Goal: Navigation & Orientation: Find specific page/section

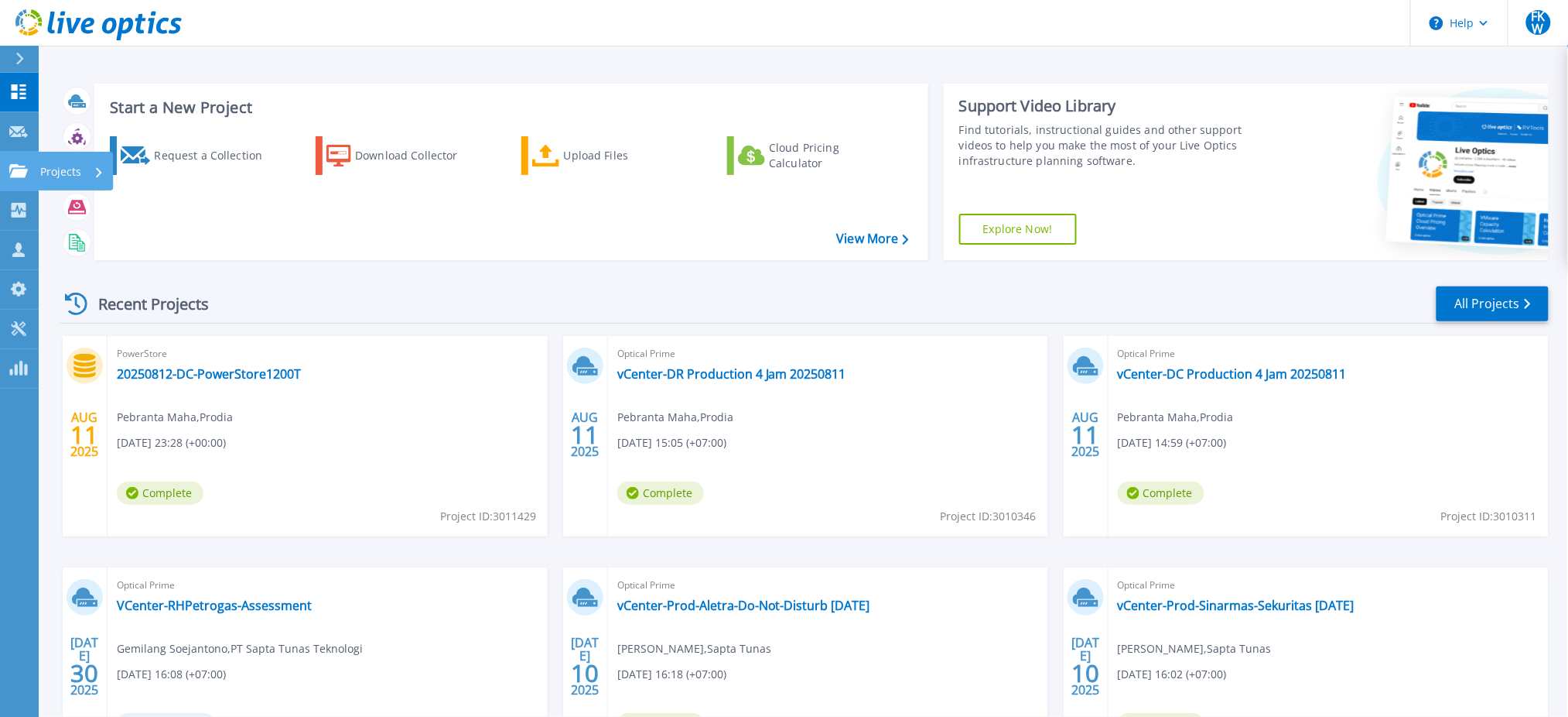
drag, startPoint x: 12, startPoint y: 165, endPoint x: 39, endPoint y: 189, distance: 36.1
click at [13, 165] on icon at bounding box center [18, 170] width 19 height 13
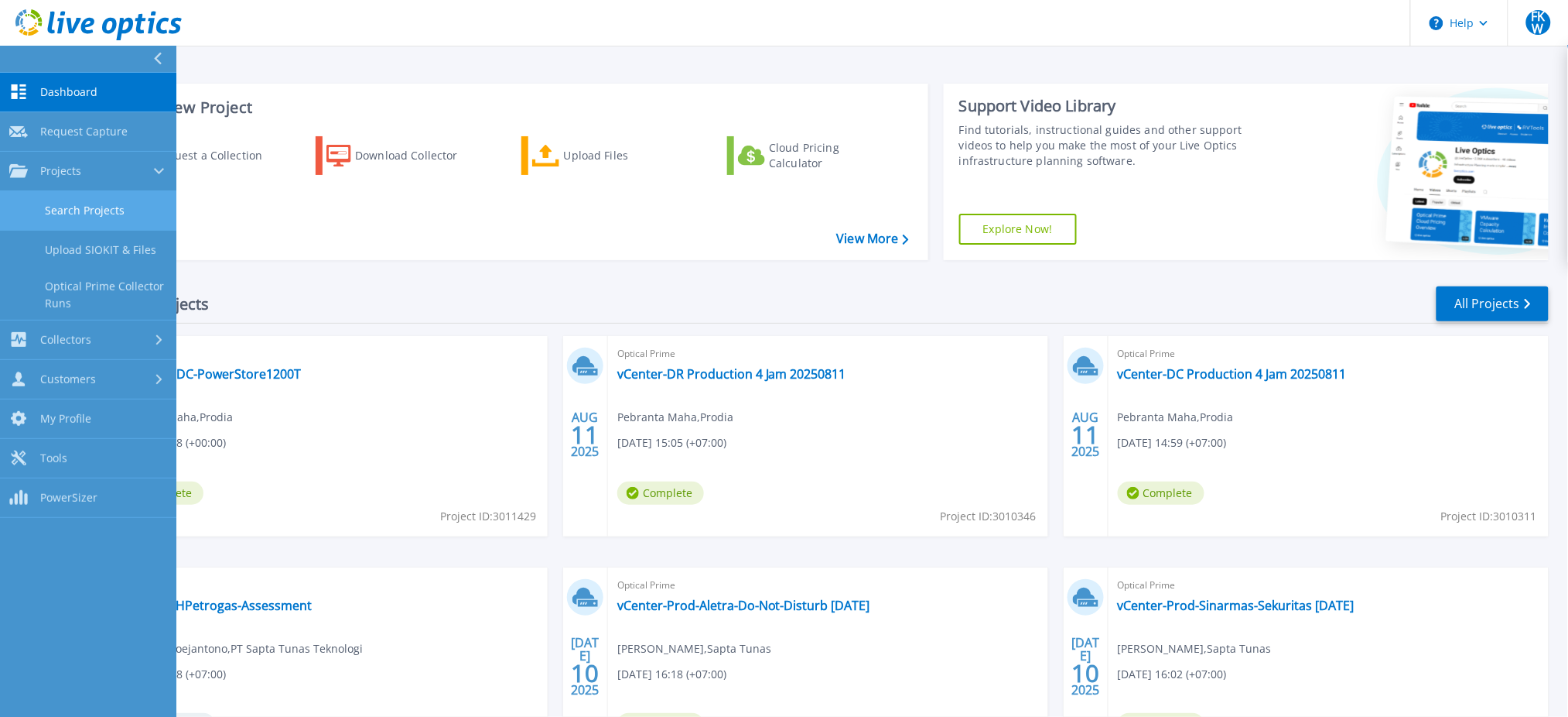
click at [60, 215] on link "Search Projects" at bounding box center [88, 211] width 177 height 40
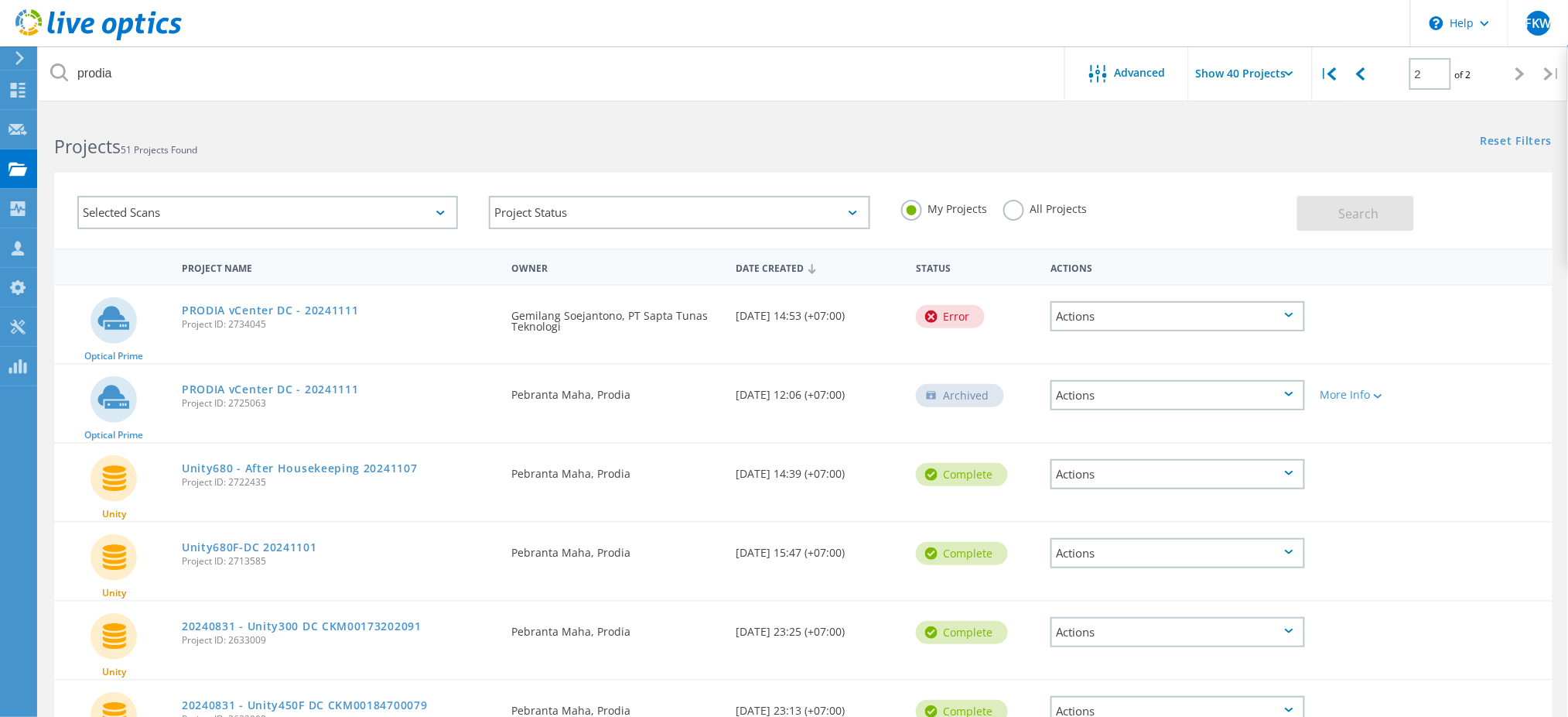
click at [1219, 72] on input "Show 40 Projects" at bounding box center [1266, 73] width 155 height 55
click at [1018, 127] on div "Reset Filters Show Filters" at bounding box center [1185, 126] width 764 height 29
click at [1365, 59] on div at bounding box center [1360, 73] width 32 height 55
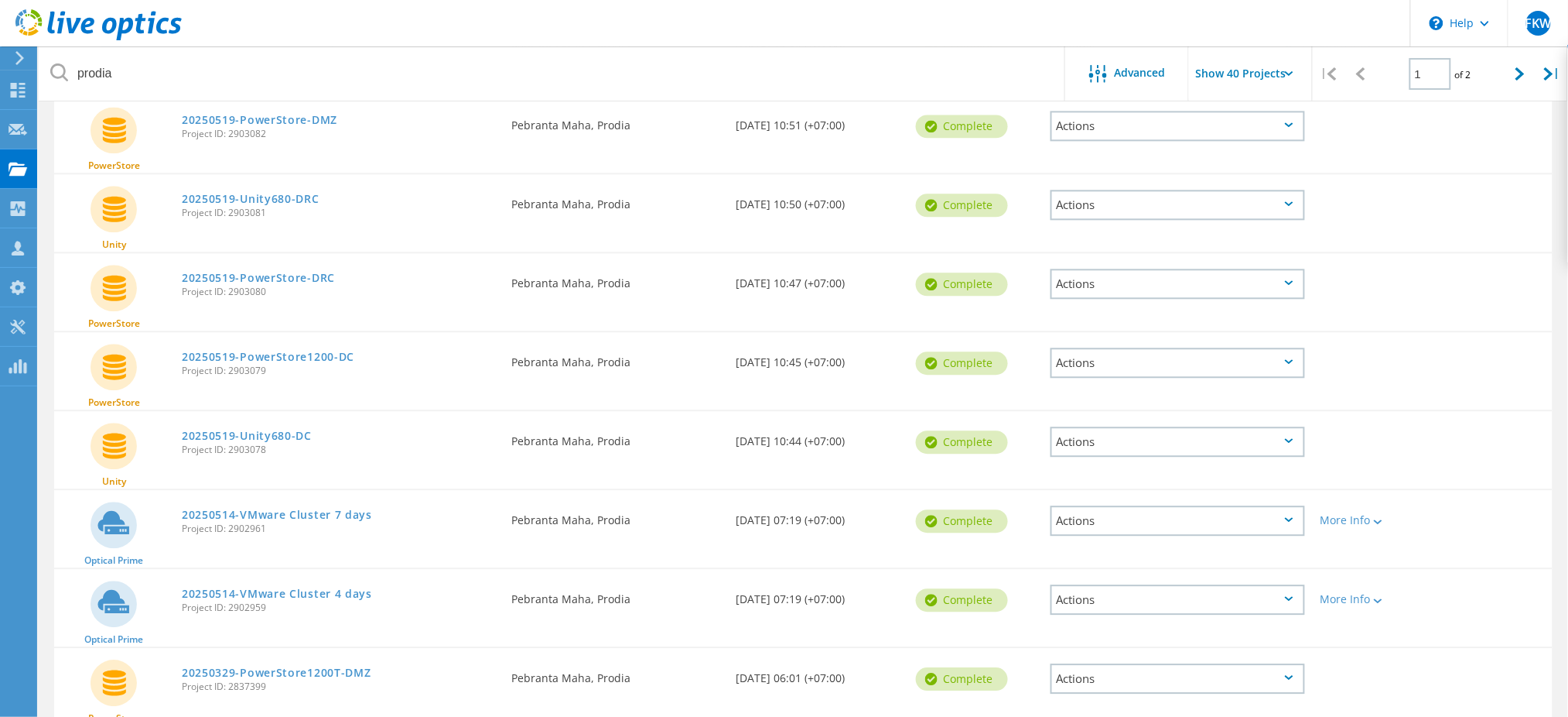
scroll to position [2, 0]
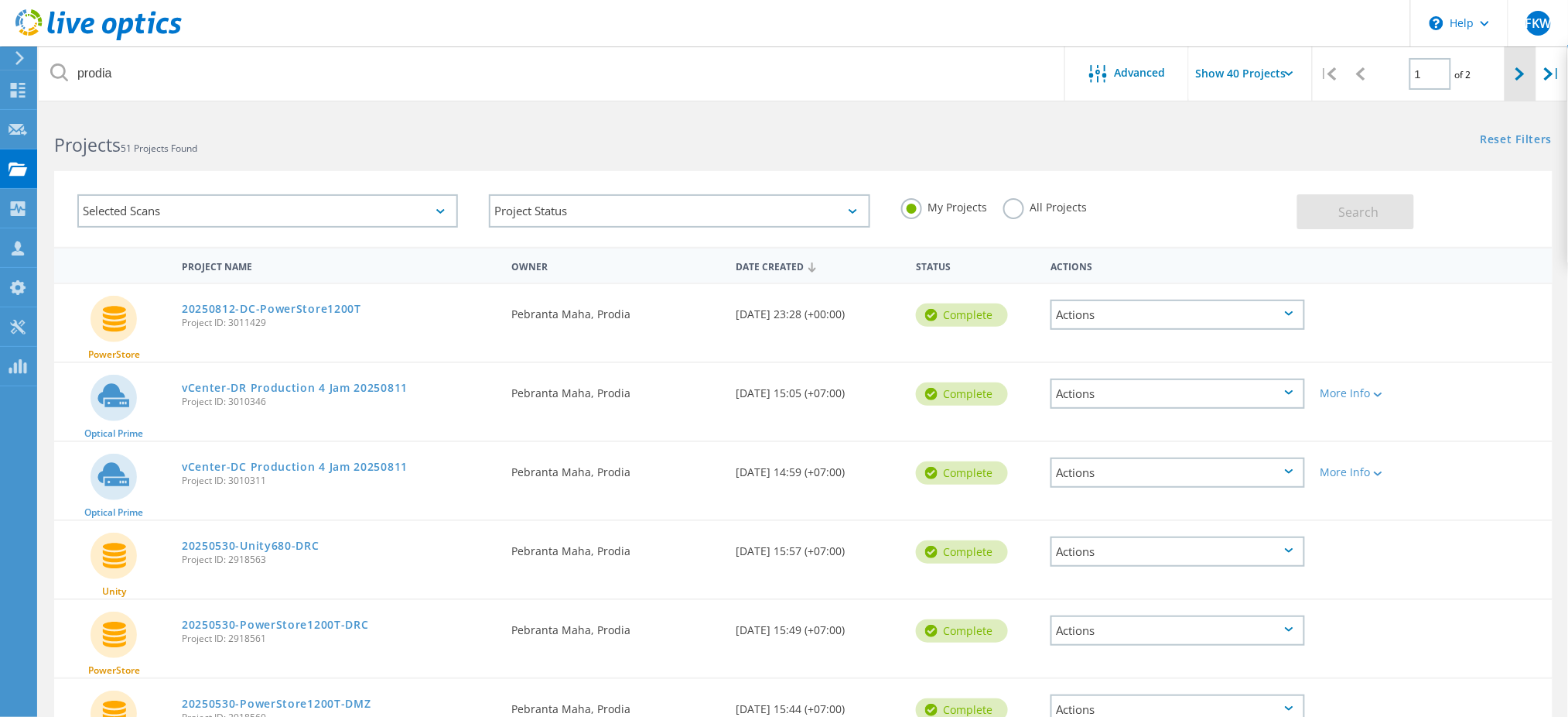
click at [1522, 83] on div at bounding box center [1520, 73] width 32 height 55
type input "2"
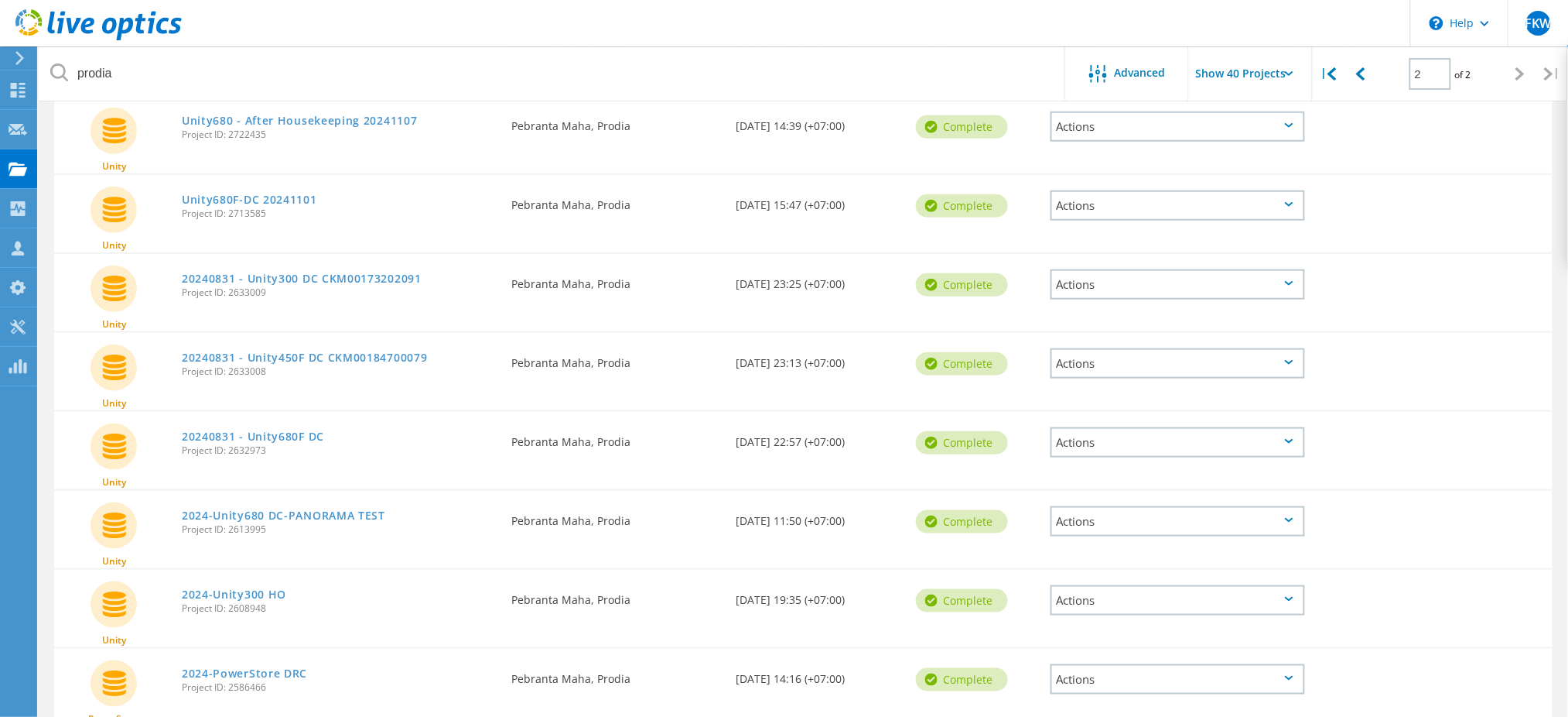
scroll to position [343, 0]
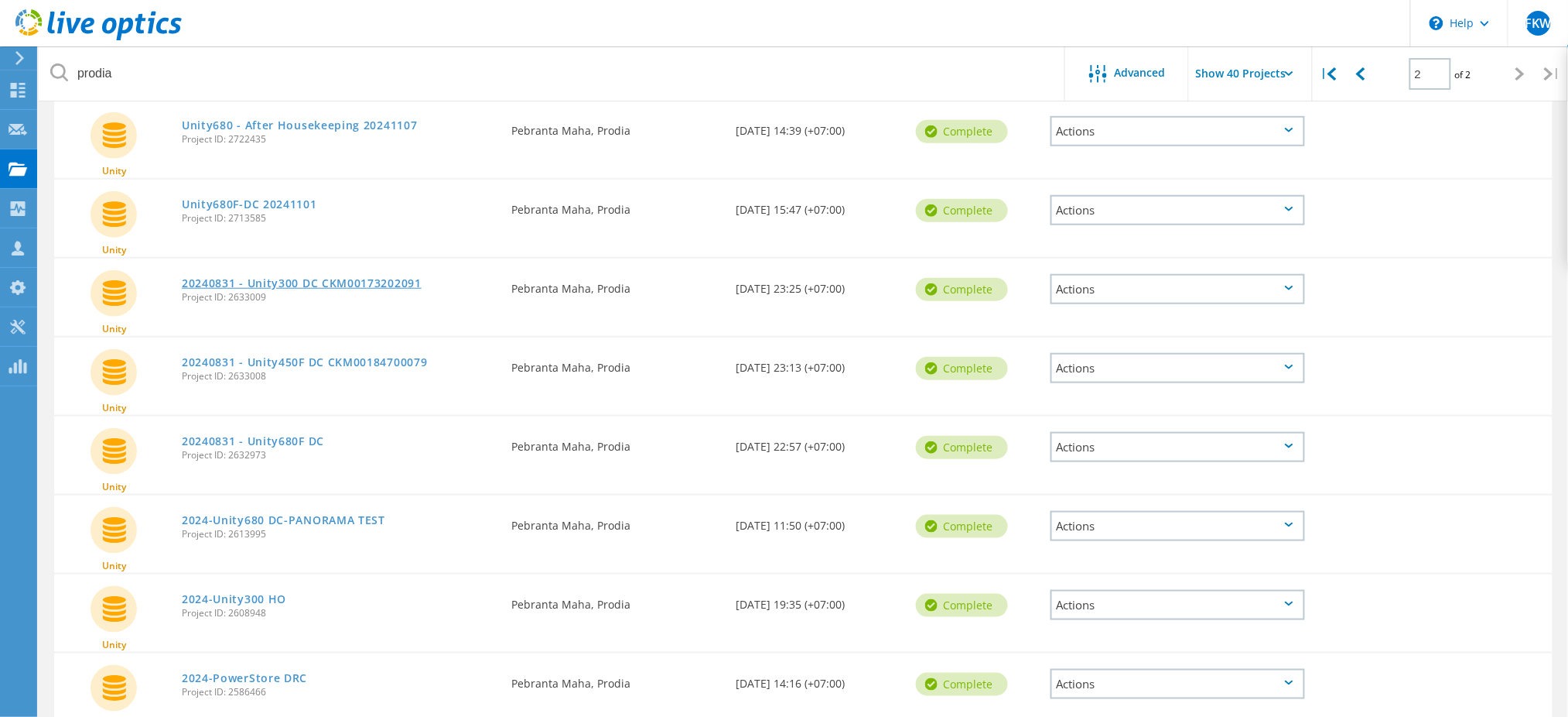
click at [352, 283] on link "20240831 - Unity300 DC CKM00173202091" at bounding box center [302, 283] width 240 height 11
click at [384, 357] on link "20240831 - Unity450F DC CKM00184700079" at bounding box center [305, 361] width 246 height 11
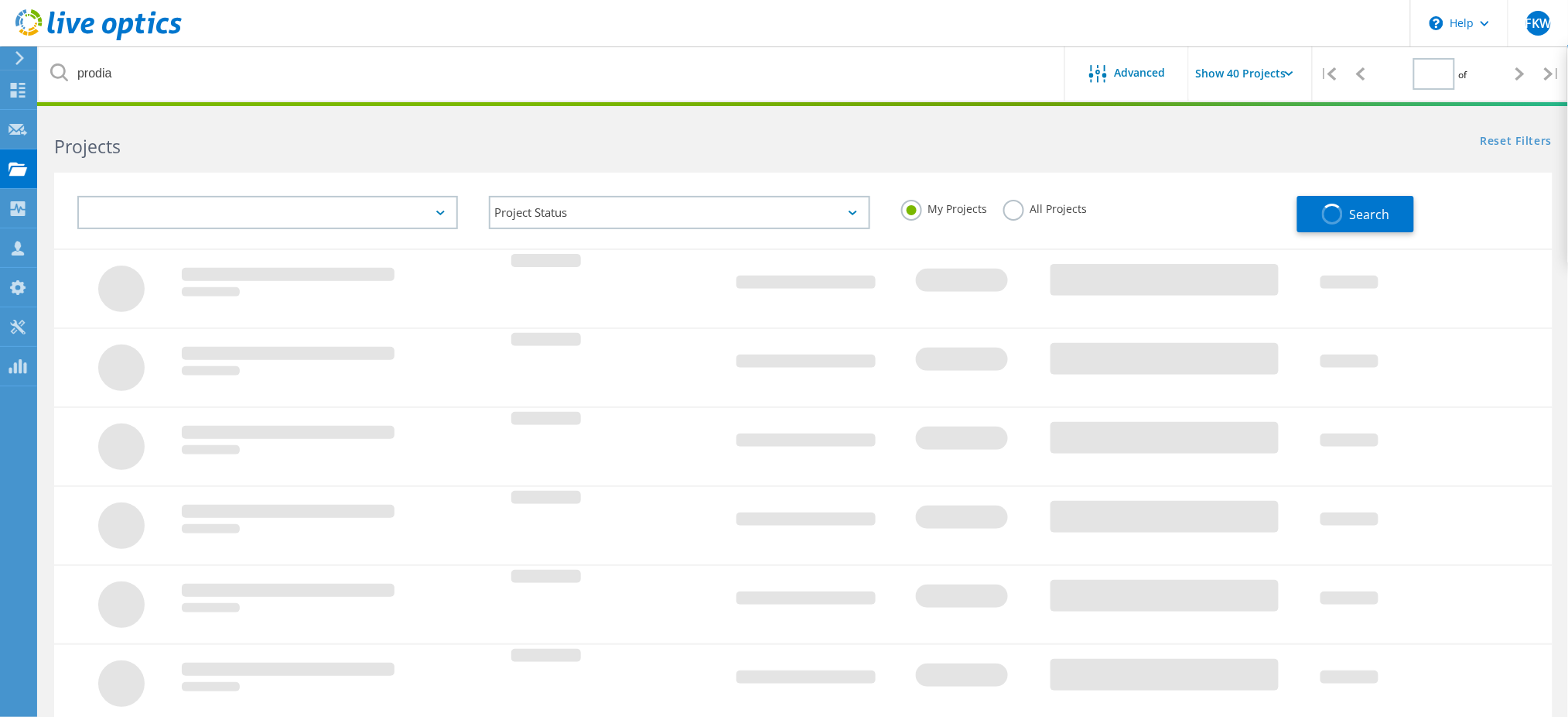
type input "2"
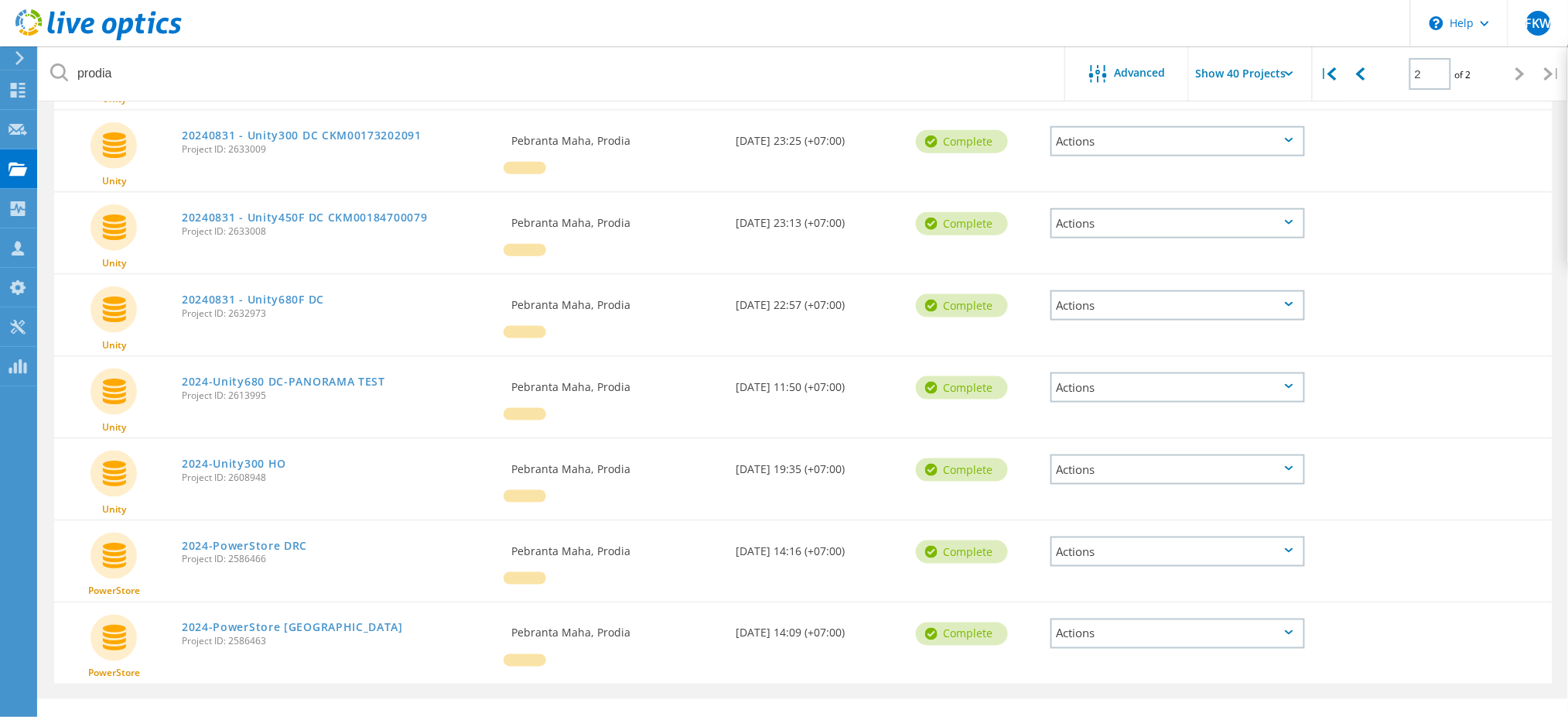
scroll to position [526, 0]
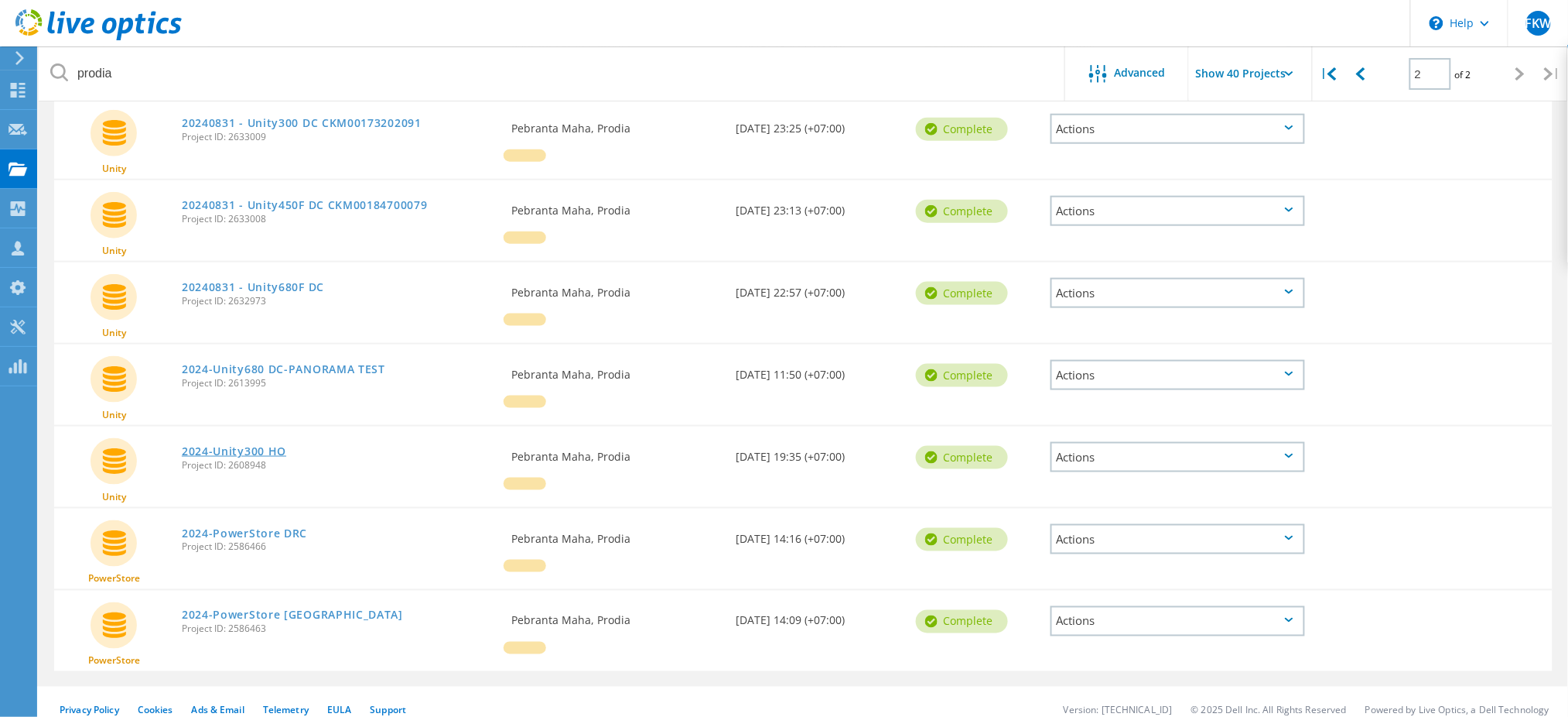
click at [243, 446] on link "2024-Unity300 HO" at bounding box center [233, 451] width 104 height 11
